Goal: Task Accomplishment & Management: Complete application form

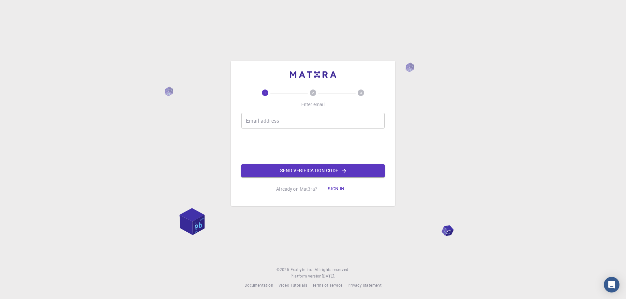
drag, startPoint x: 0, startPoint y: 0, endPoint x: 329, endPoint y: 190, distance: 379.9
click at [329, 190] on button "Sign in" at bounding box center [335, 189] width 27 height 13
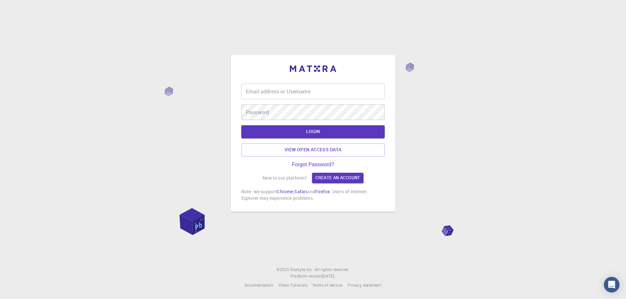
click at [303, 92] on input "Email address or Username" at bounding box center [312, 92] width 143 height 16
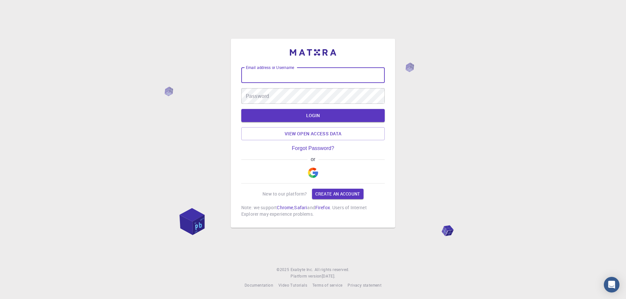
click at [316, 170] on img "button" at bounding box center [313, 173] width 10 height 10
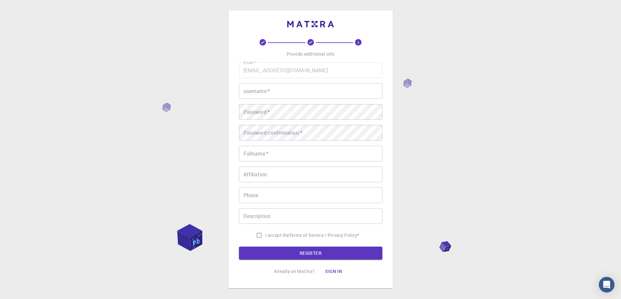
click at [294, 94] on input "username   *" at bounding box center [310, 91] width 143 height 16
click at [259, 238] on input "I accept the Terms of Service / Privacy Policy *" at bounding box center [259, 235] width 12 height 12
checkbox input "true"
click at [275, 253] on button "REGISTER" at bounding box center [310, 253] width 143 height 13
click at [296, 90] on input "username   *" at bounding box center [310, 91] width 143 height 16
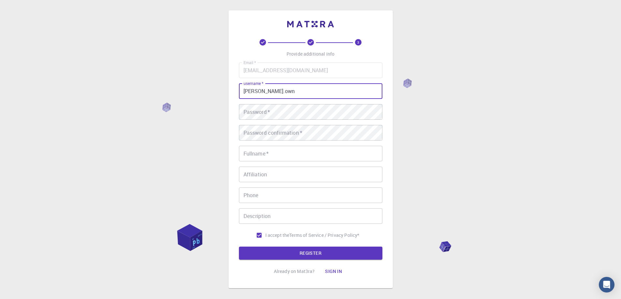
type input "[PERSON_NAME].own"
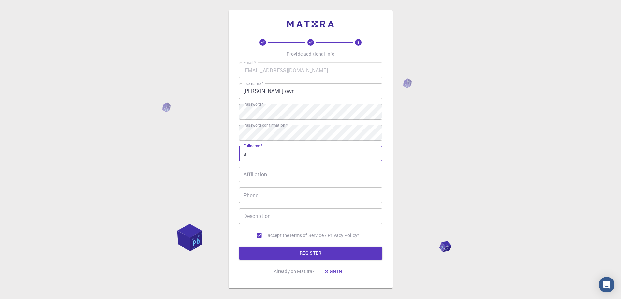
type input "[PERSON_NAME]"
type input "01032730136"
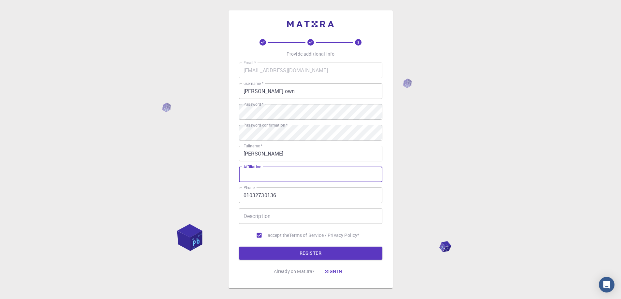
click at [298, 175] on input "Affiliation" at bounding box center [310, 175] width 143 height 16
click at [298, 255] on button "REGISTER" at bounding box center [310, 253] width 143 height 13
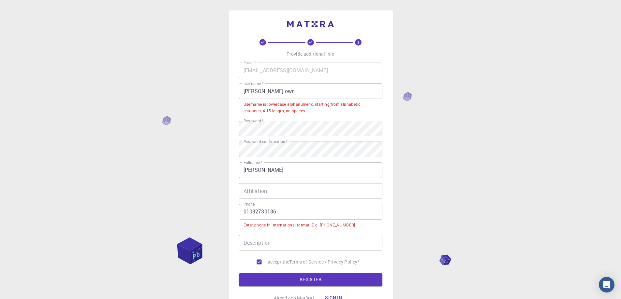
click at [262, 93] on input "[PERSON_NAME].own" at bounding box center [310, 91] width 143 height 16
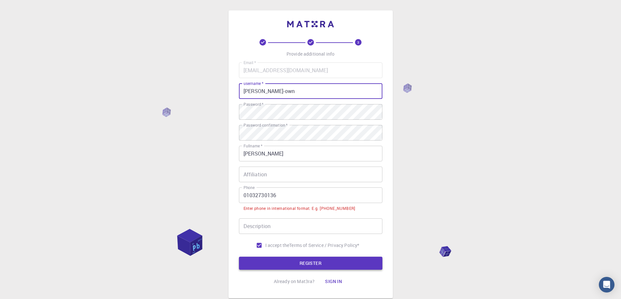
type input "[PERSON_NAME]-own"
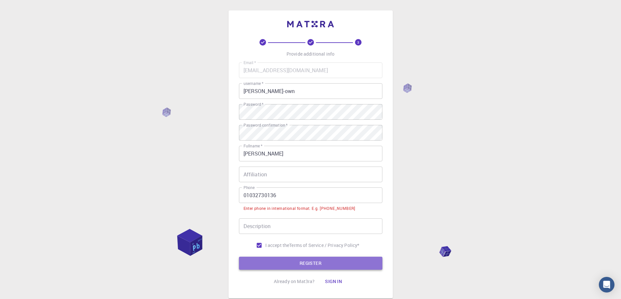
click at [330, 266] on button "REGISTER" at bounding box center [310, 263] width 143 height 13
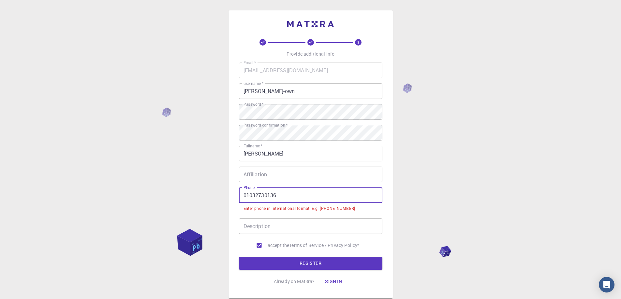
click at [286, 195] on input "01032730136" at bounding box center [310, 196] width 143 height 16
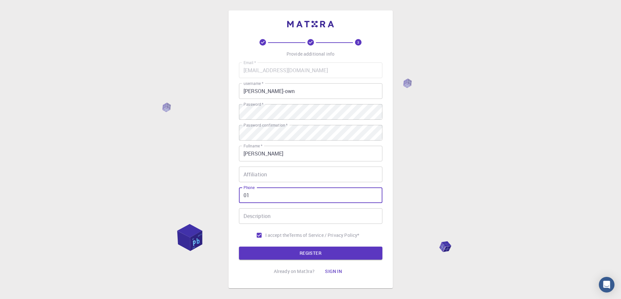
type input "0"
click at [276, 181] on input "Affiliation" at bounding box center [310, 175] width 143 height 16
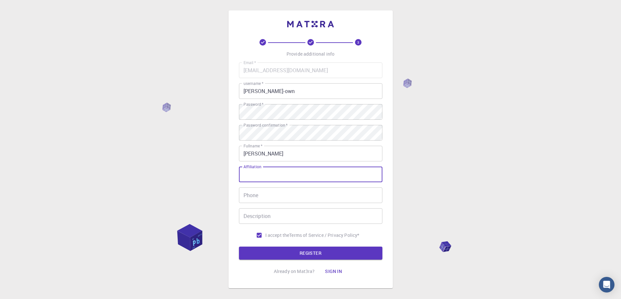
click at [275, 199] on input "Phone" at bounding box center [310, 196] width 143 height 16
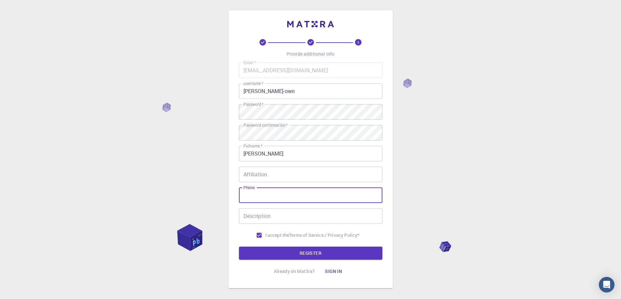
type input "01032730136"
click at [299, 93] on input "[PERSON_NAME]-own" at bounding box center [310, 91] width 143 height 16
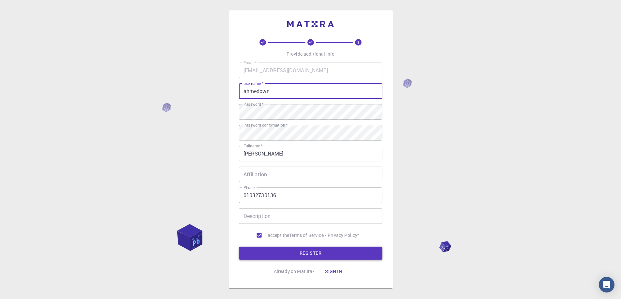
type input "ahmedown"
click at [306, 254] on button "REGISTER" at bounding box center [310, 253] width 143 height 13
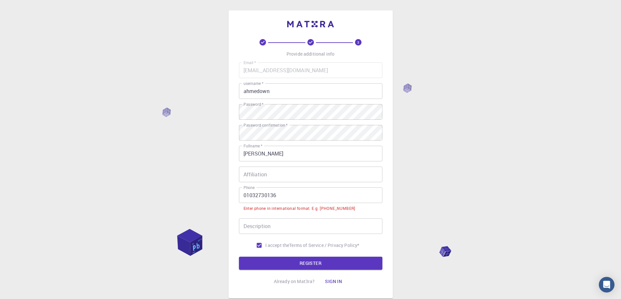
click at [296, 197] on input "01032730136" at bounding box center [310, 196] width 143 height 16
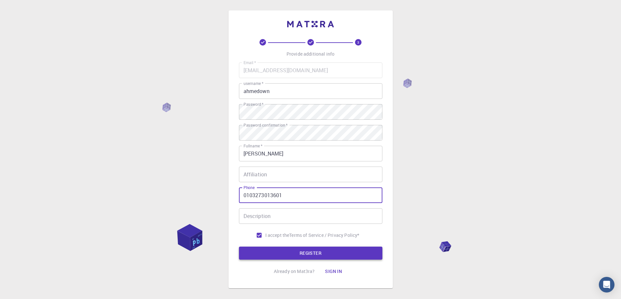
type input "0103273013601"
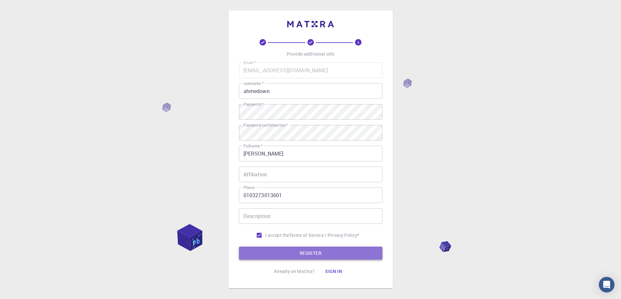
click at [295, 252] on button "REGISTER" at bounding box center [310, 253] width 143 height 13
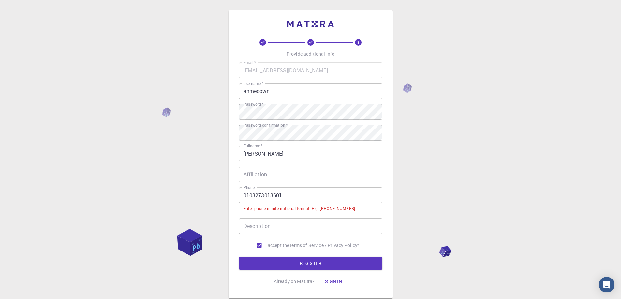
click at [295, 195] on input "0103273013601" at bounding box center [310, 196] width 143 height 16
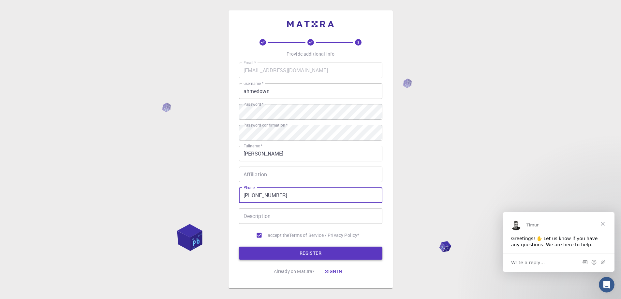
type input "[PHONE_NUMBER]"
click at [265, 255] on button "REGISTER" at bounding box center [310, 253] width 143 height 13
